Goal: Register for event/course

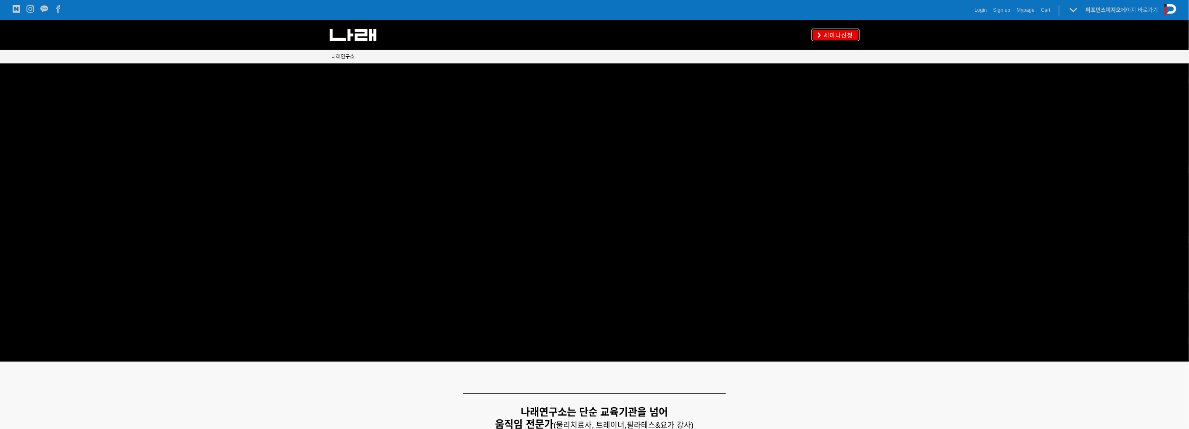
click at [843, 32] on span "세미나신청" at bounding box center [838, 35] width 32 height 8
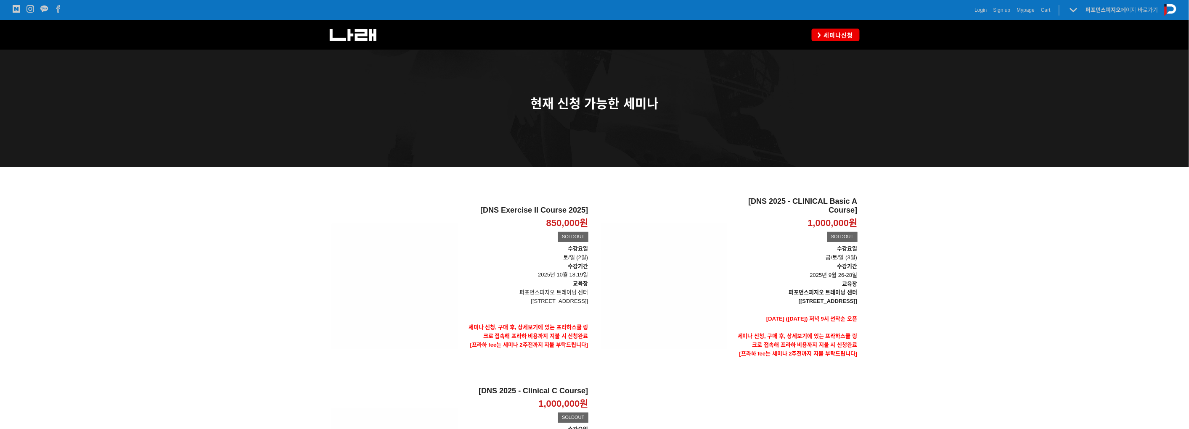
scroll to position [66, 0]
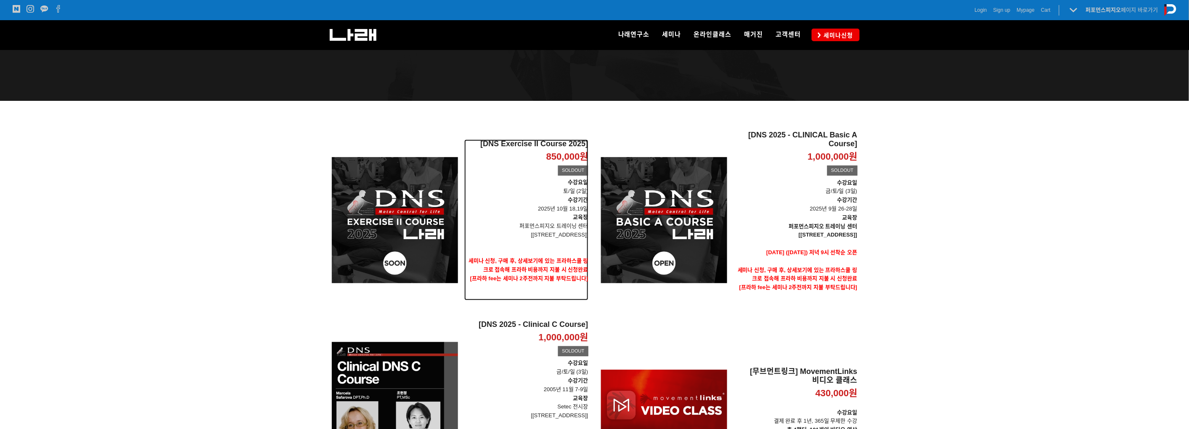
click at [562, 191] on p "수강요일 토/일 (2일)" at bounding box center [526, 187] width 124 height 18
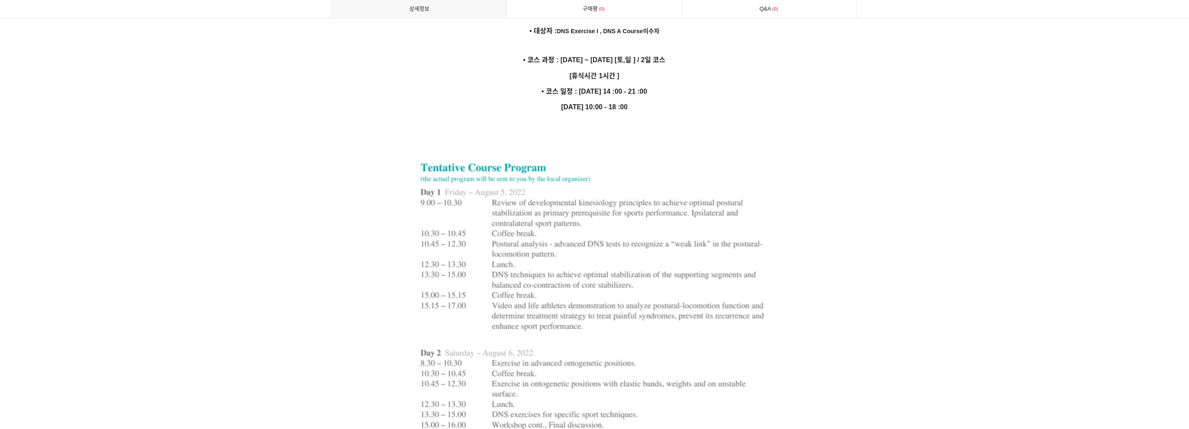
scroll to position [2383, 0]
